Goal: Information Seeking & Learning: Learn about a topic

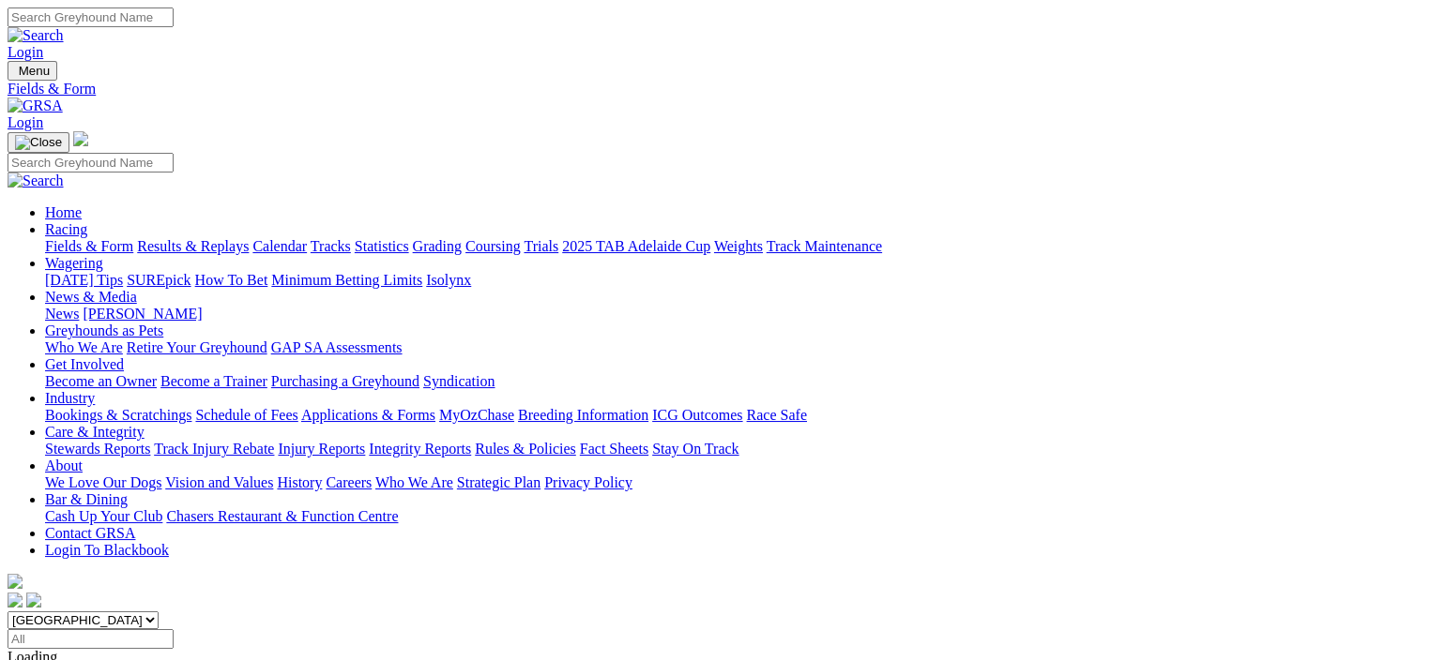
click at [202, 306] on link "[PERSON_NAME]" at bounding box center [142, 314] width 119 height 16
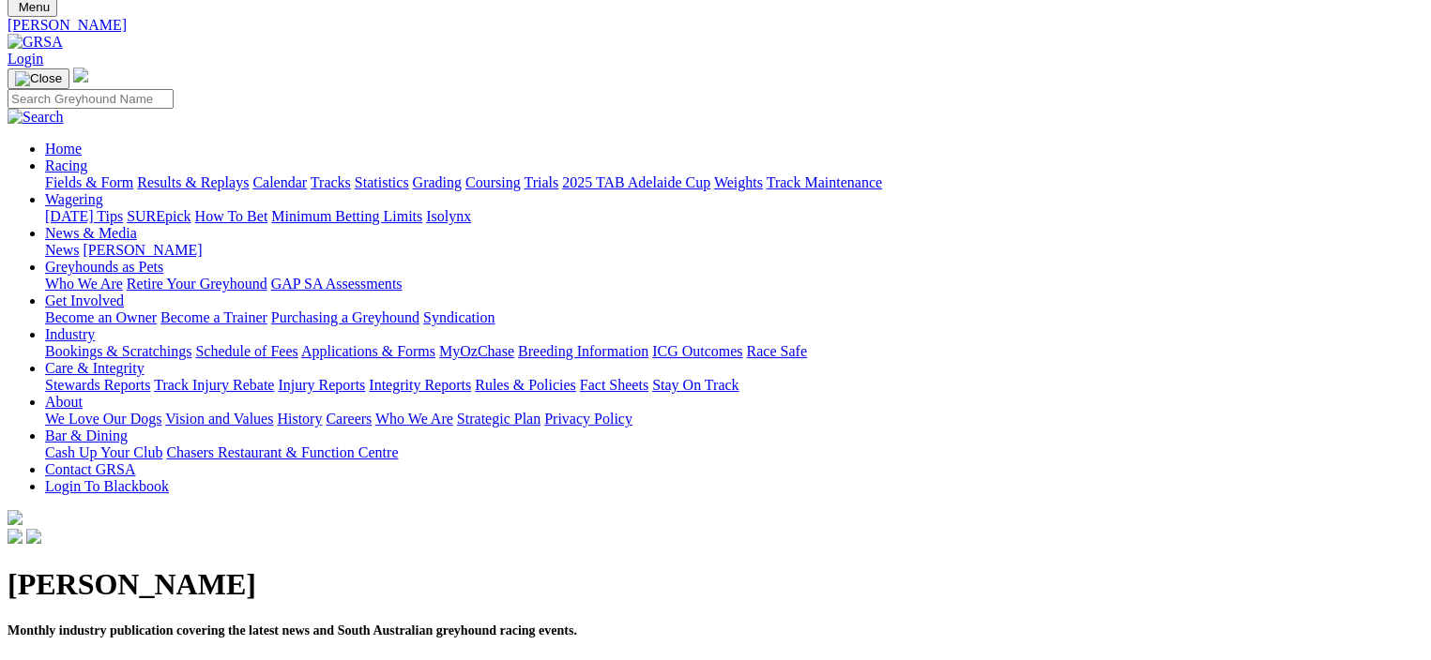
scroll to position [94, 0]
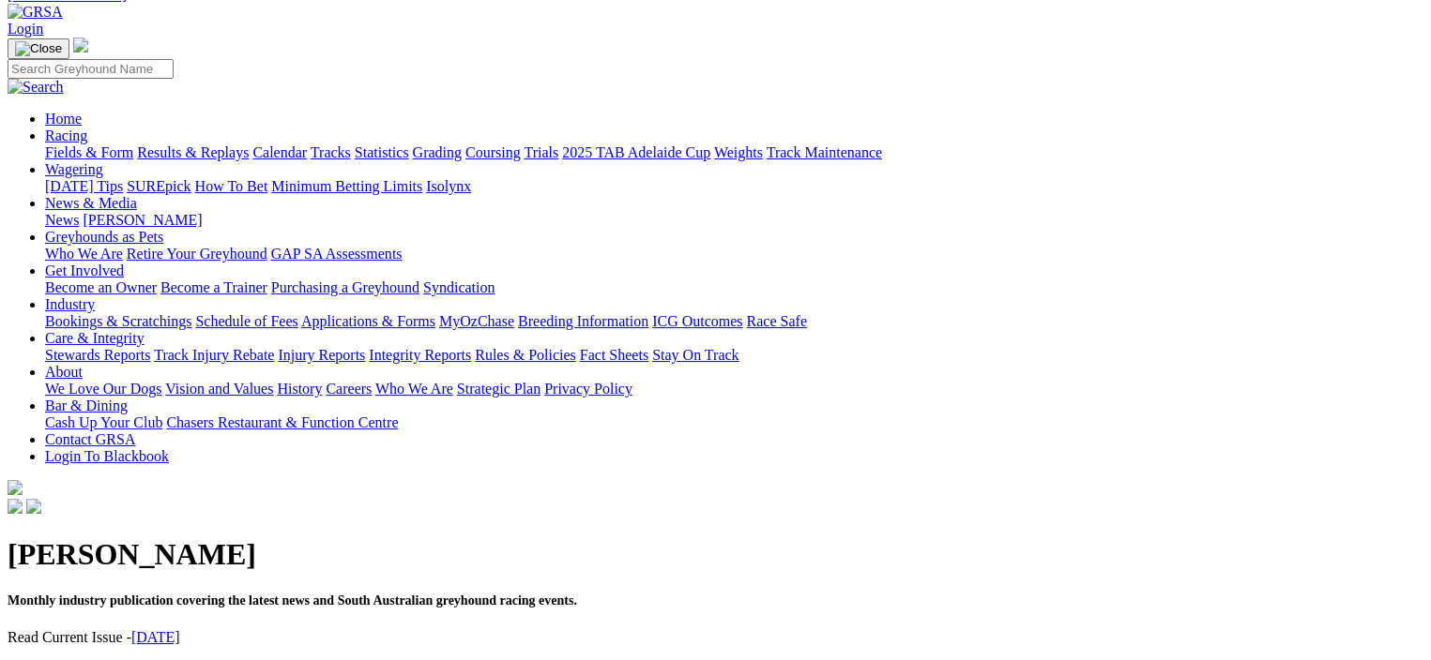
click at [180, 630] on link "[DATE]" at bounding box center [155, 638] width 49 height 16
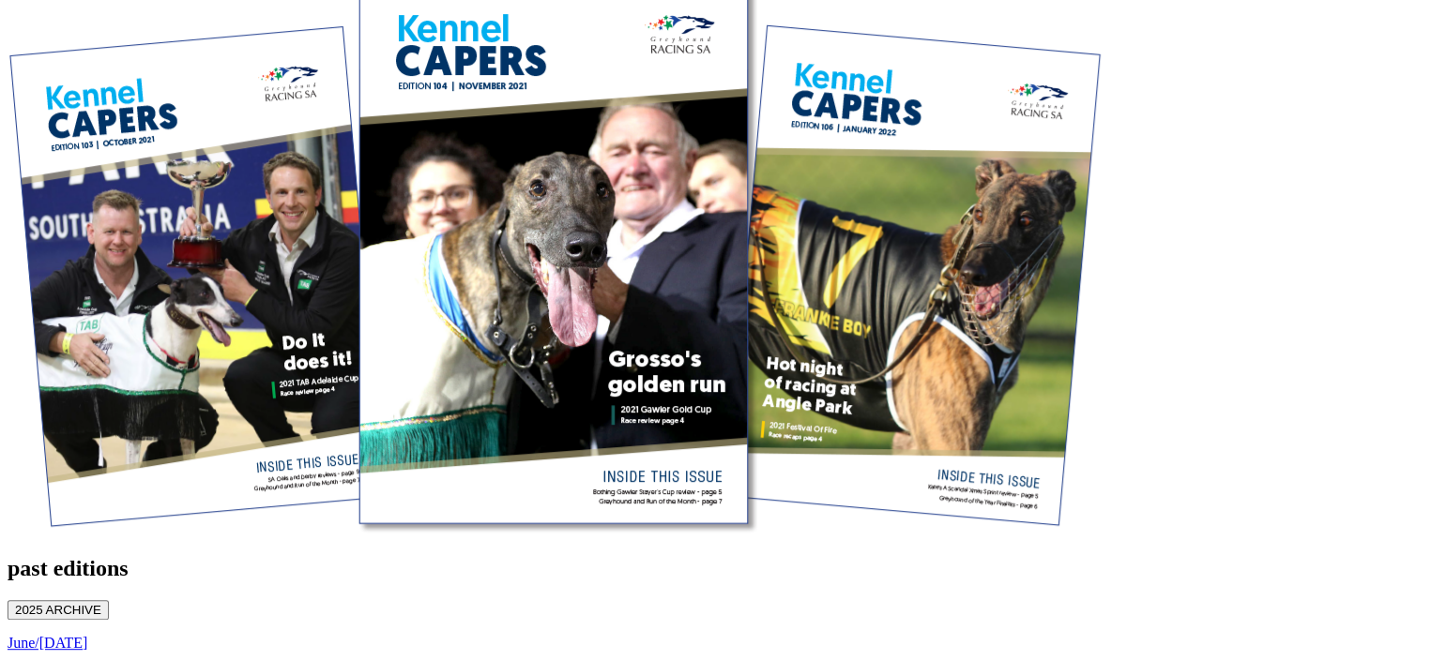
scroll to position [889, 0]
